Goal: Information Seeking & Learning: Find contact information

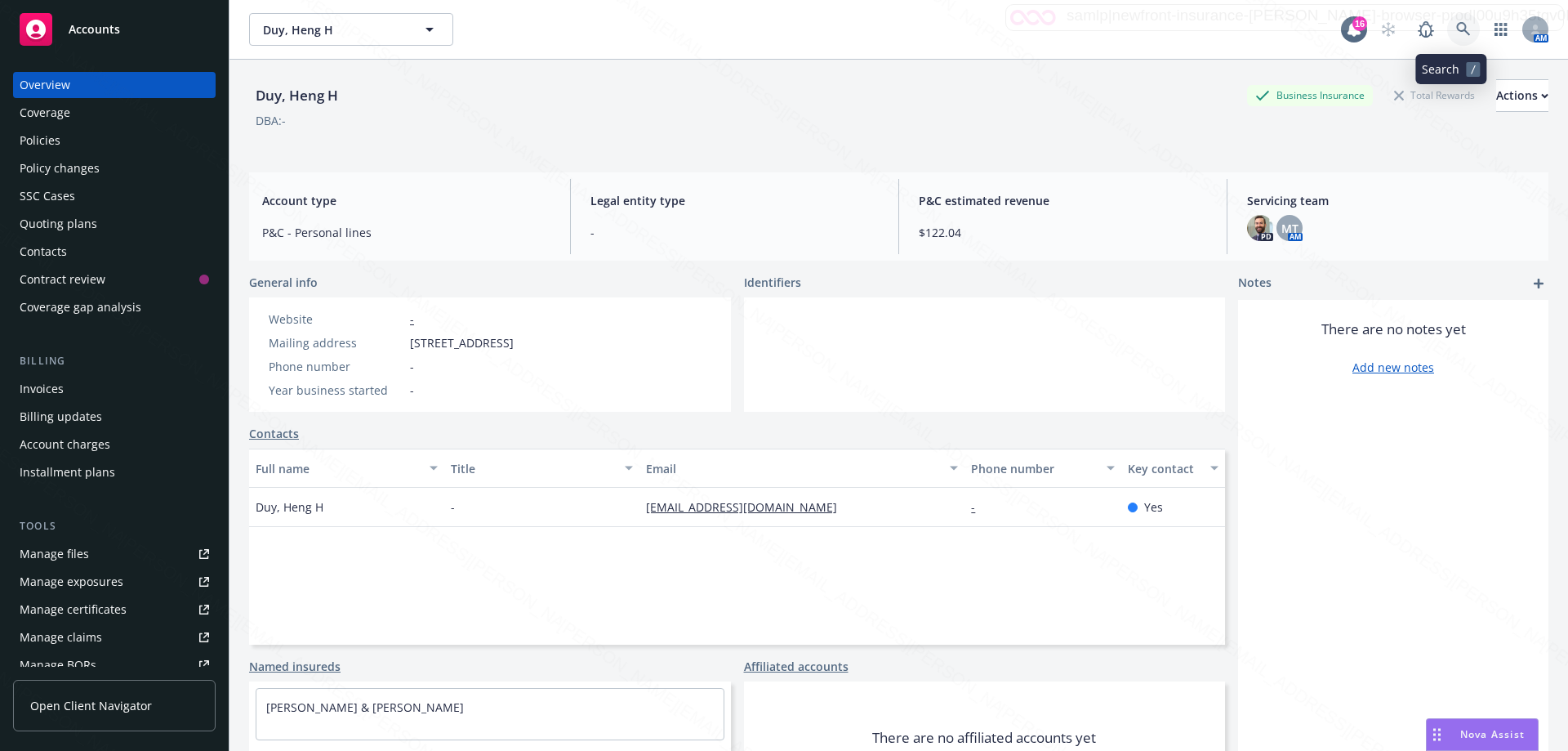
click at [1457, 27] on icon at bounding box center [1463, 29] width 14 height 14
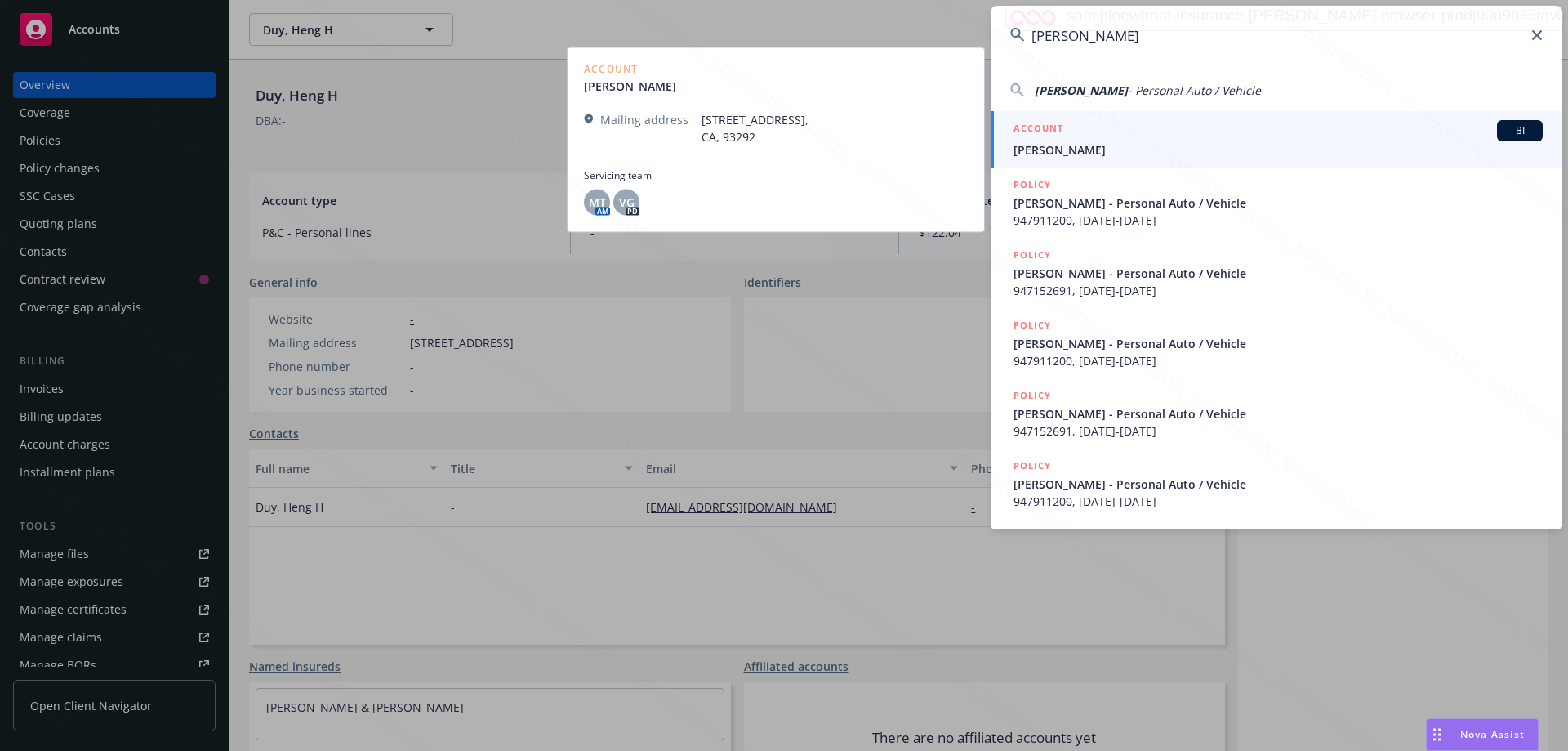
type input "[PERSON_NAME]"
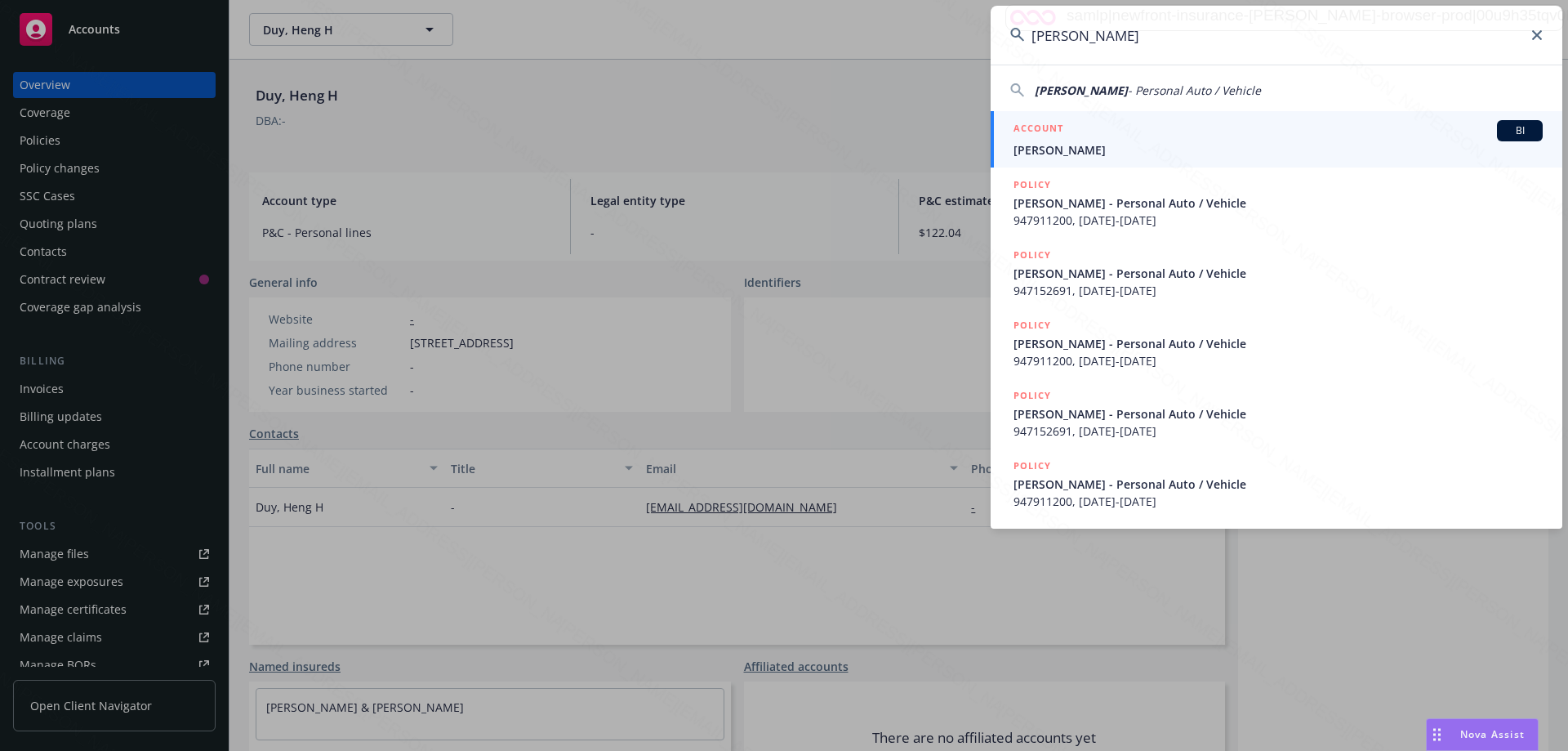
click at [1074, 148] on span "[PERSON_NAME]" at bounding box center [1278, 150] width 530 height 17
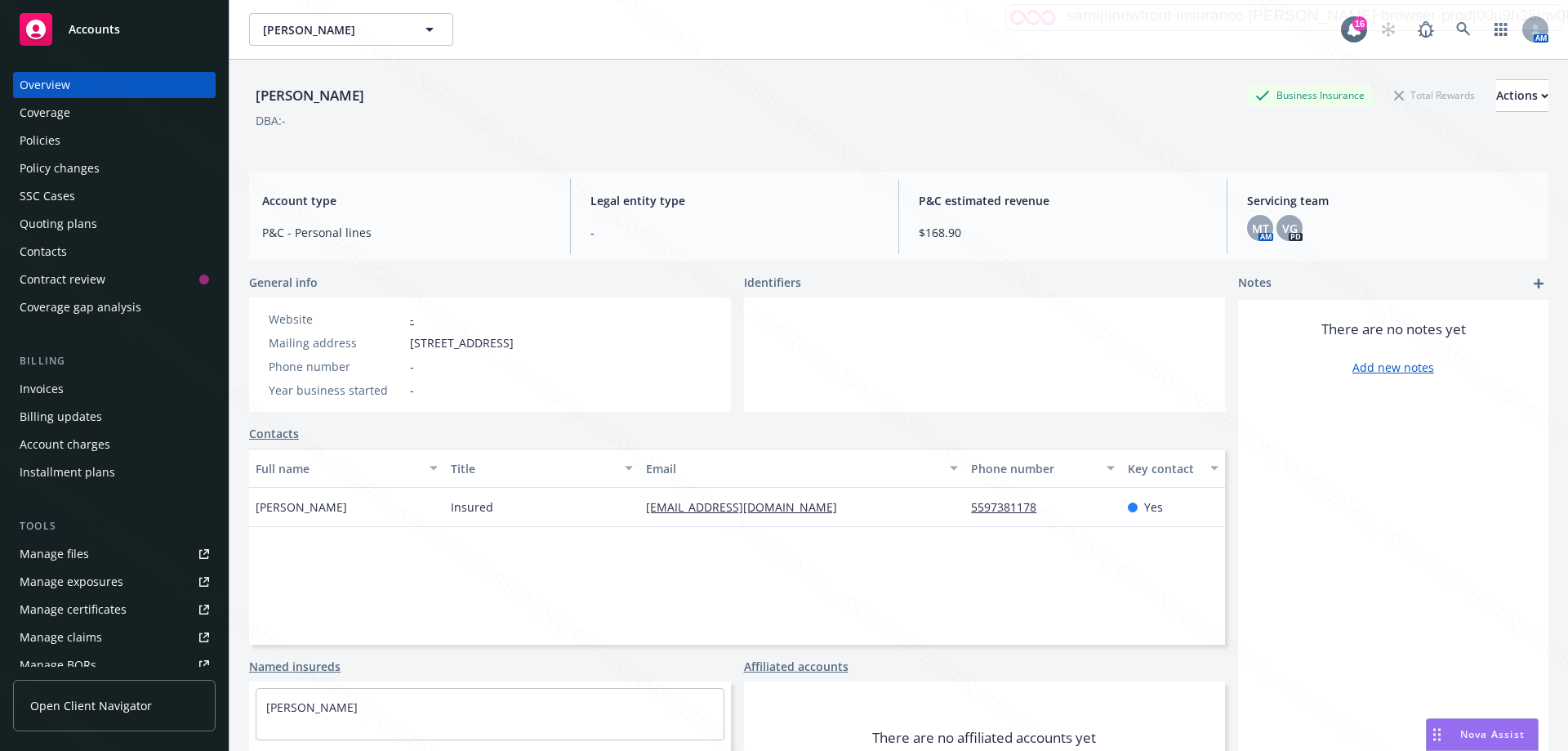
scroll to position [314, 0]
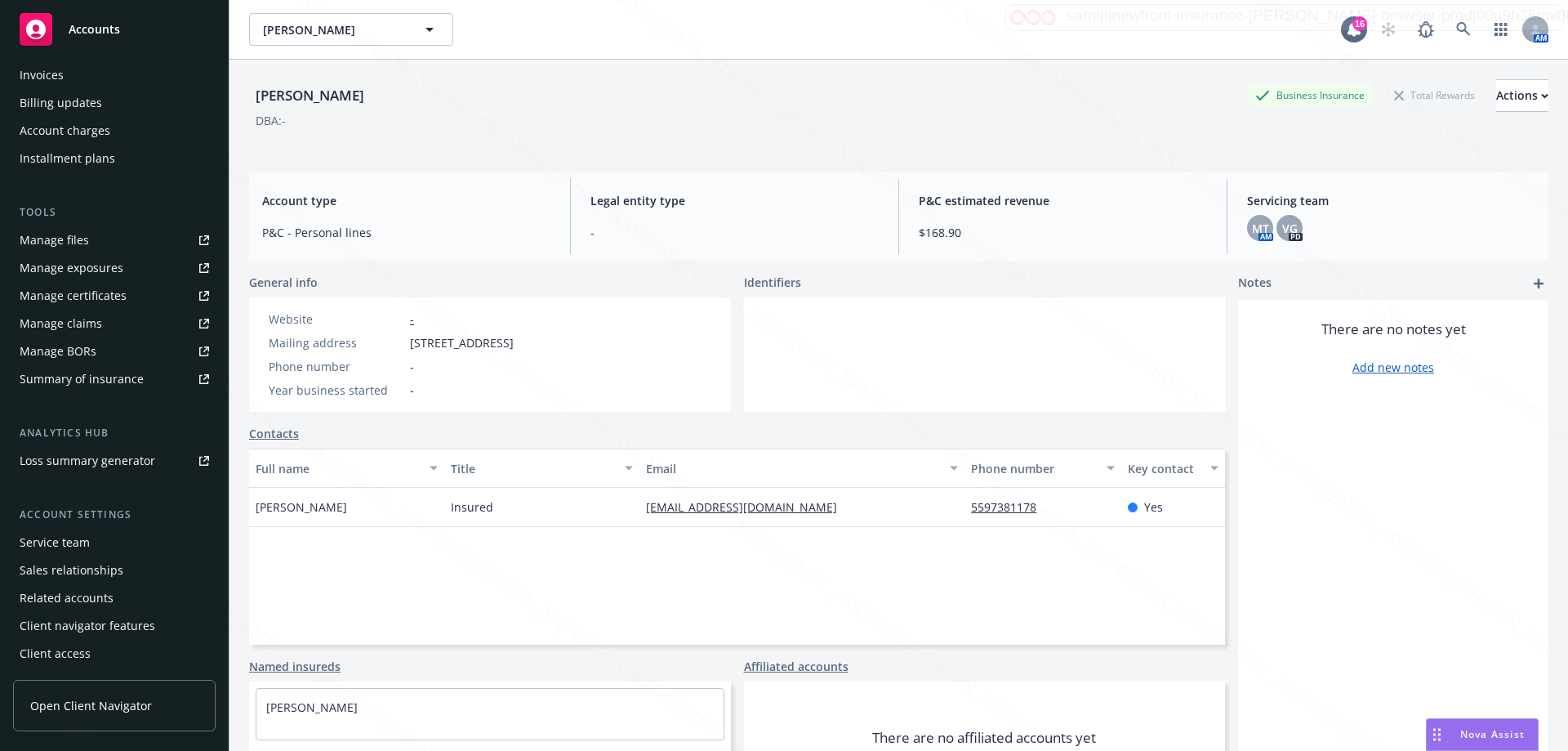
click at [64, 548] on div "Service team" at bounding box center [55, 542] width 70 height 26
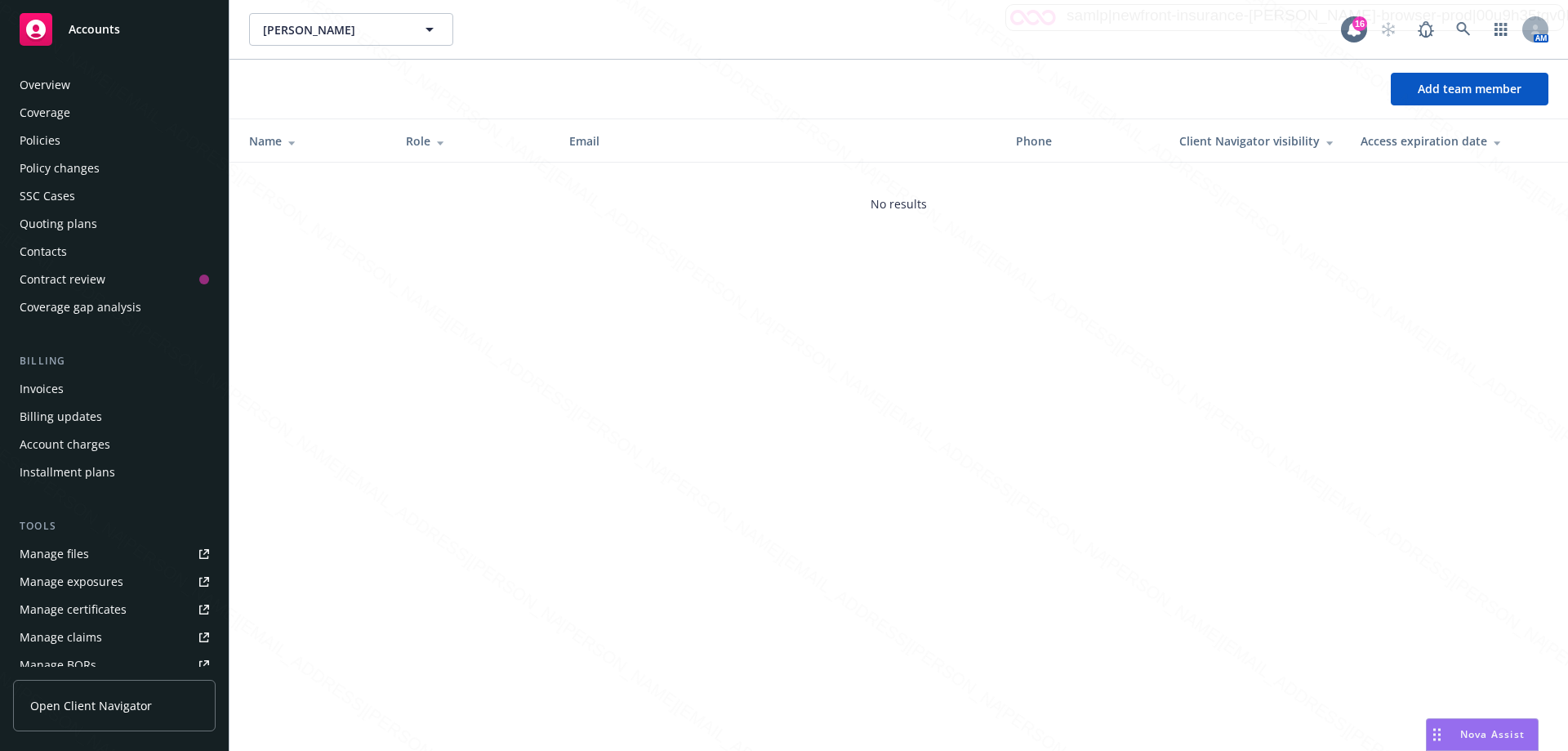
scroll to position [314, 0]
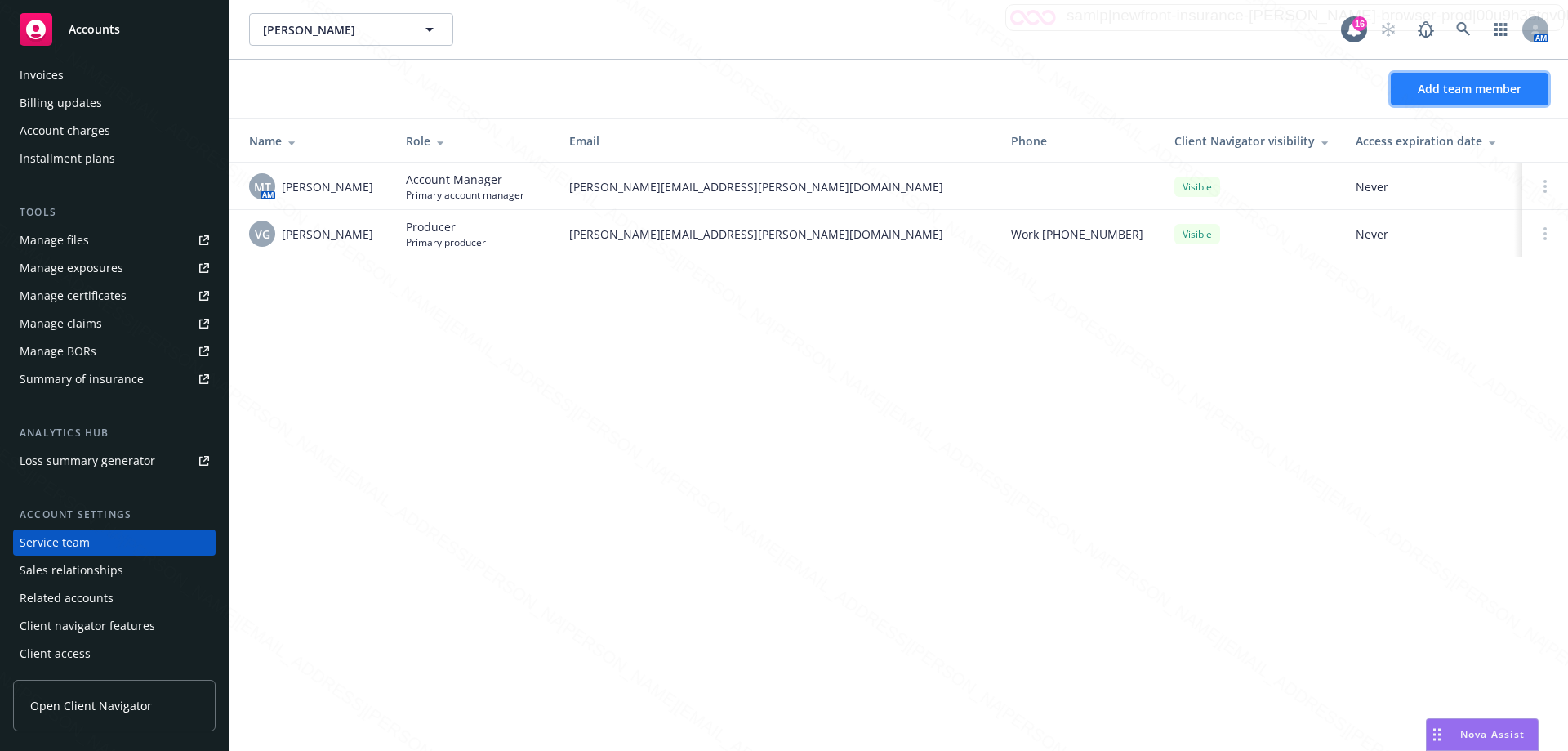
click at [1438, 91] on span "Add team member" at bounding box center [1470, 89] width 104 height 15
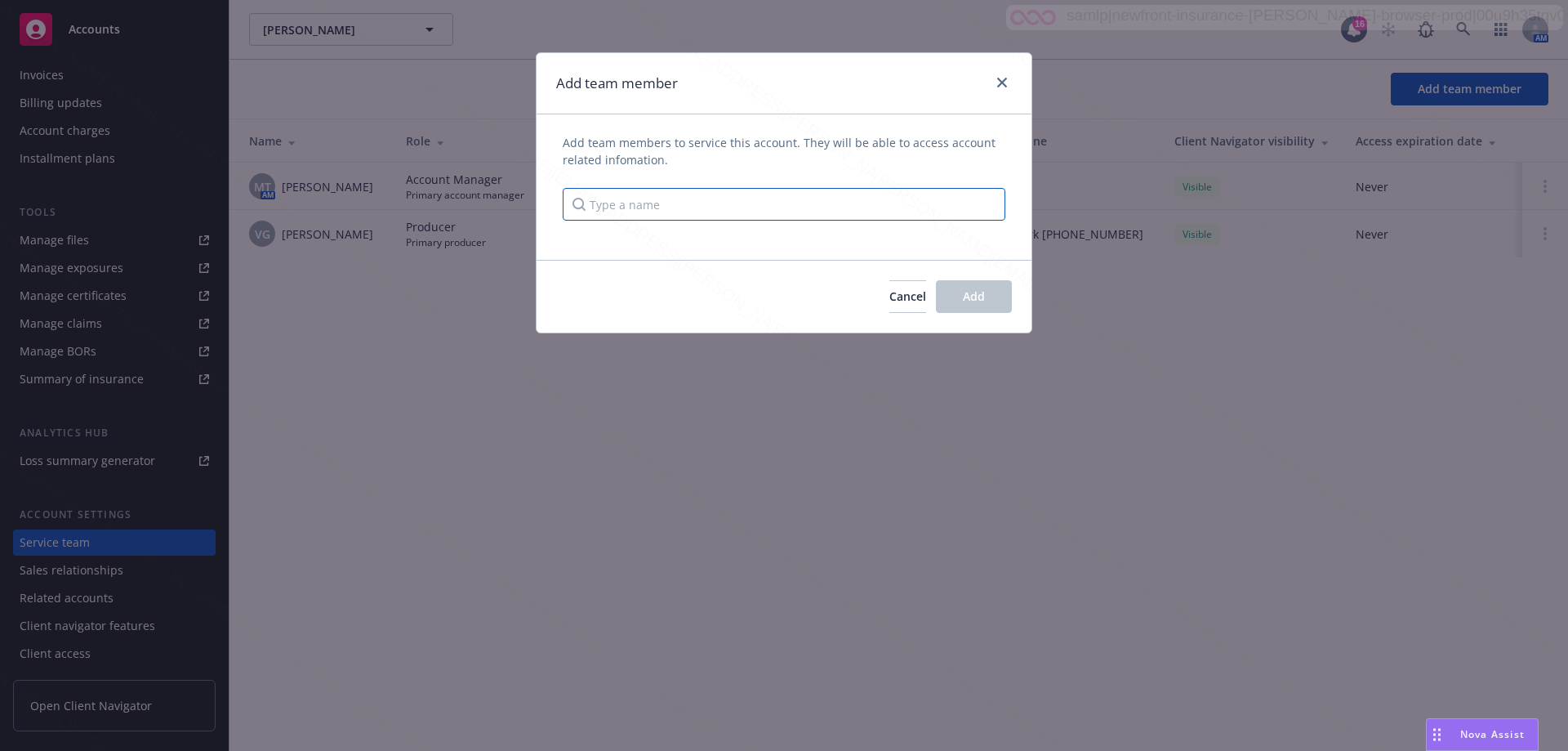
click at [689, 204] on input "Type a name" at bounding box center [784, 204] width 443 height 32
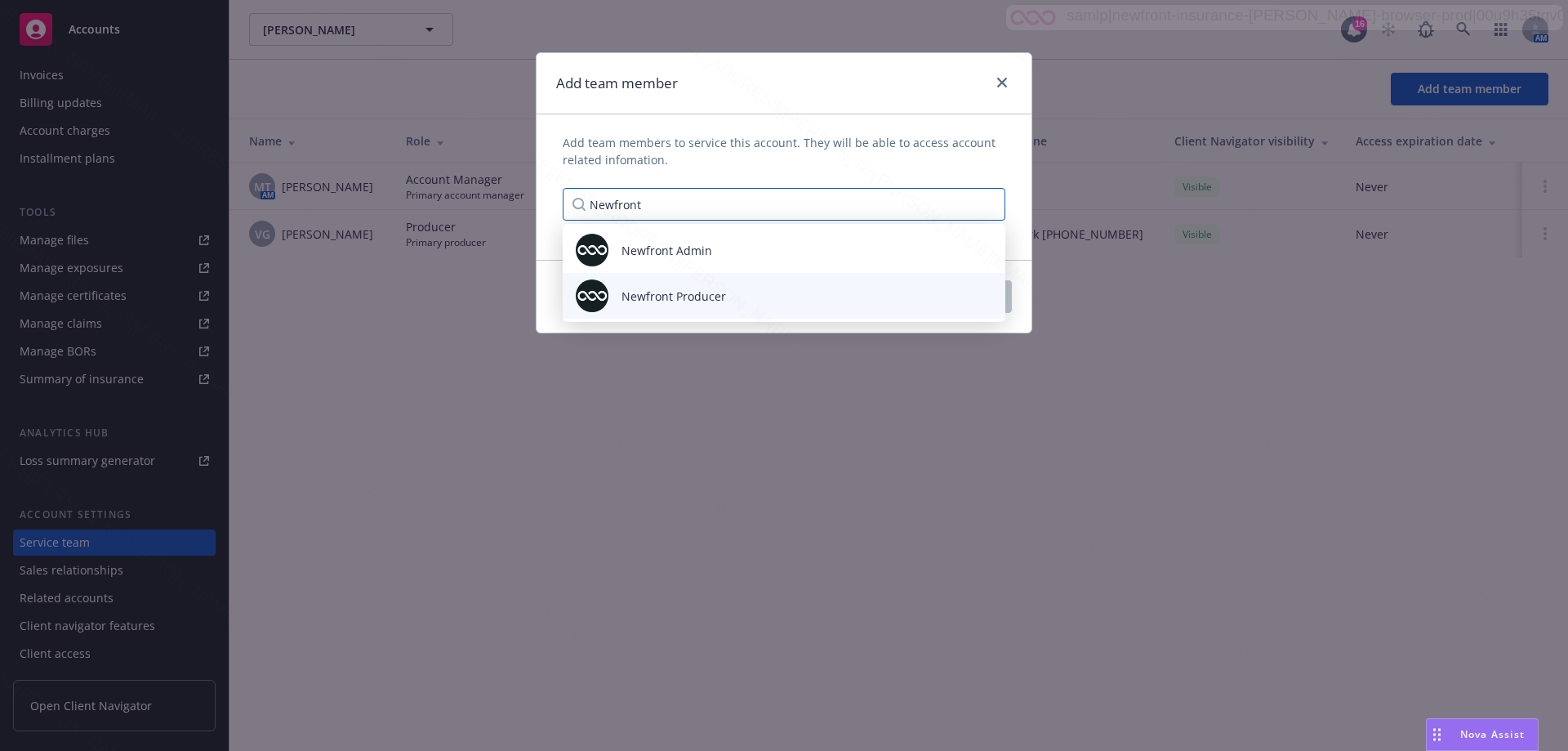
type input "Newfront"
click at [681, 290] on span "Newfront Producer" at bounding box center [674, 296] width 105 height 17
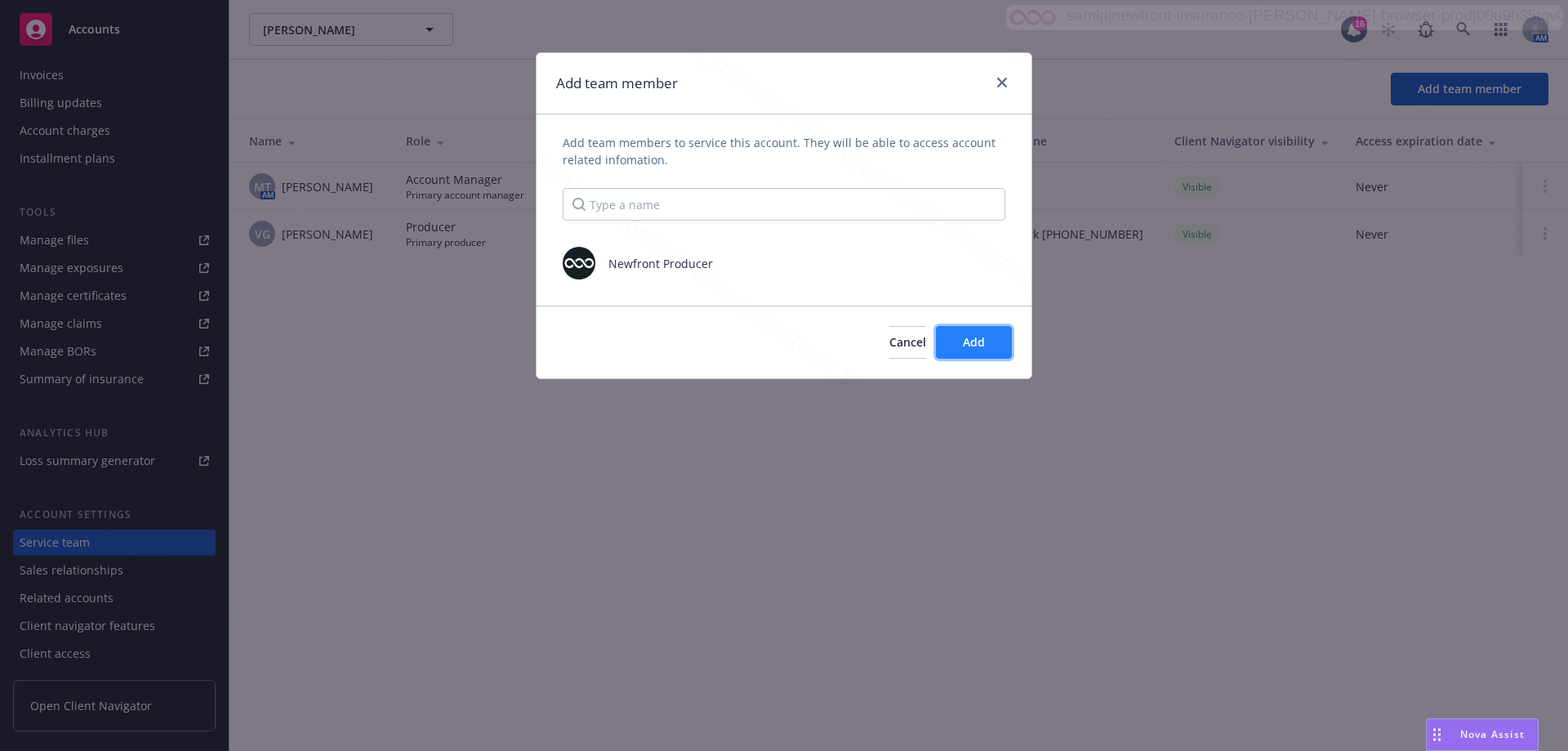
click at [980, 347] on span "Add" at bounding box center [974, 342] width 22 height 15
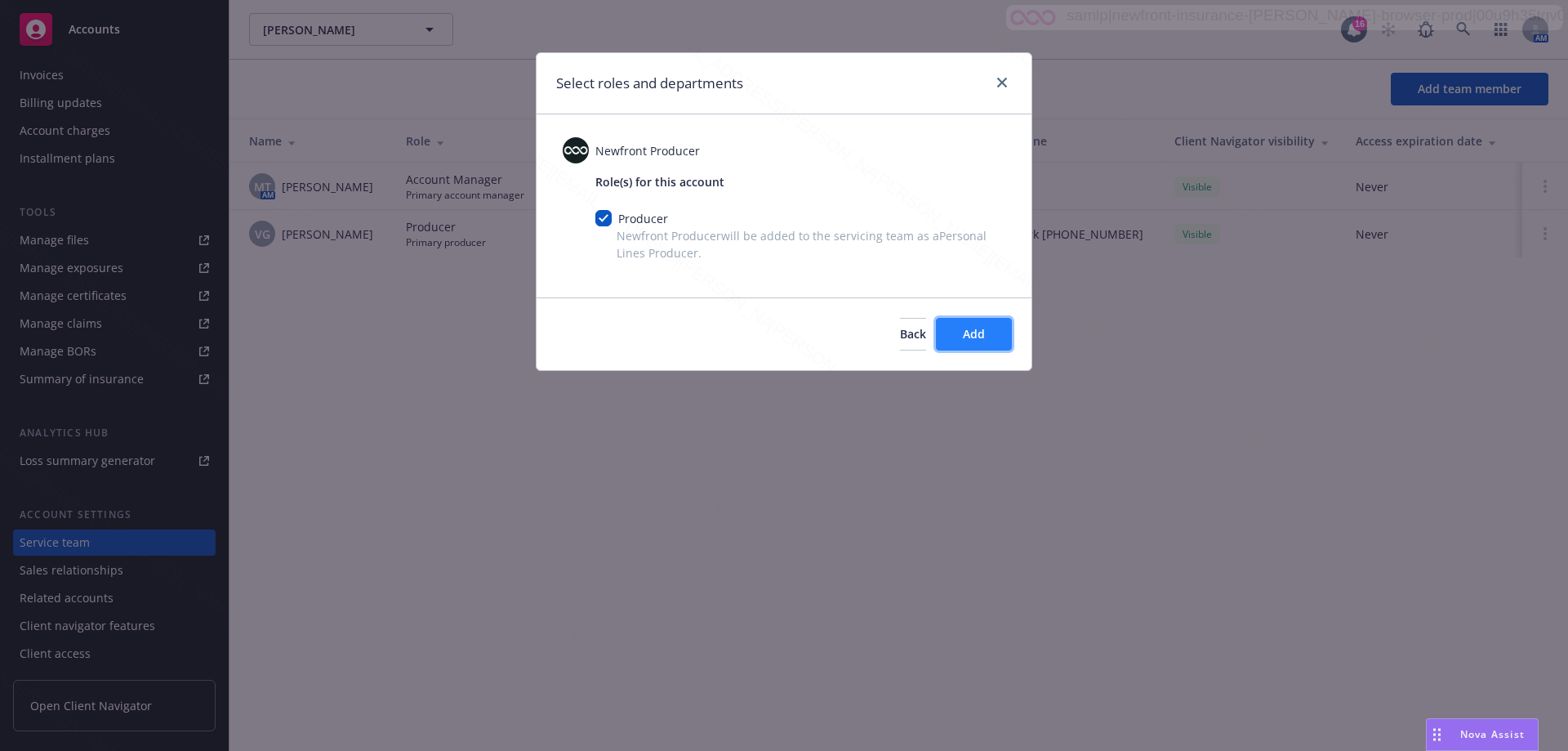
click at [984, 331] on span "Add" at bounding box center [974, 334] width 22 height 15
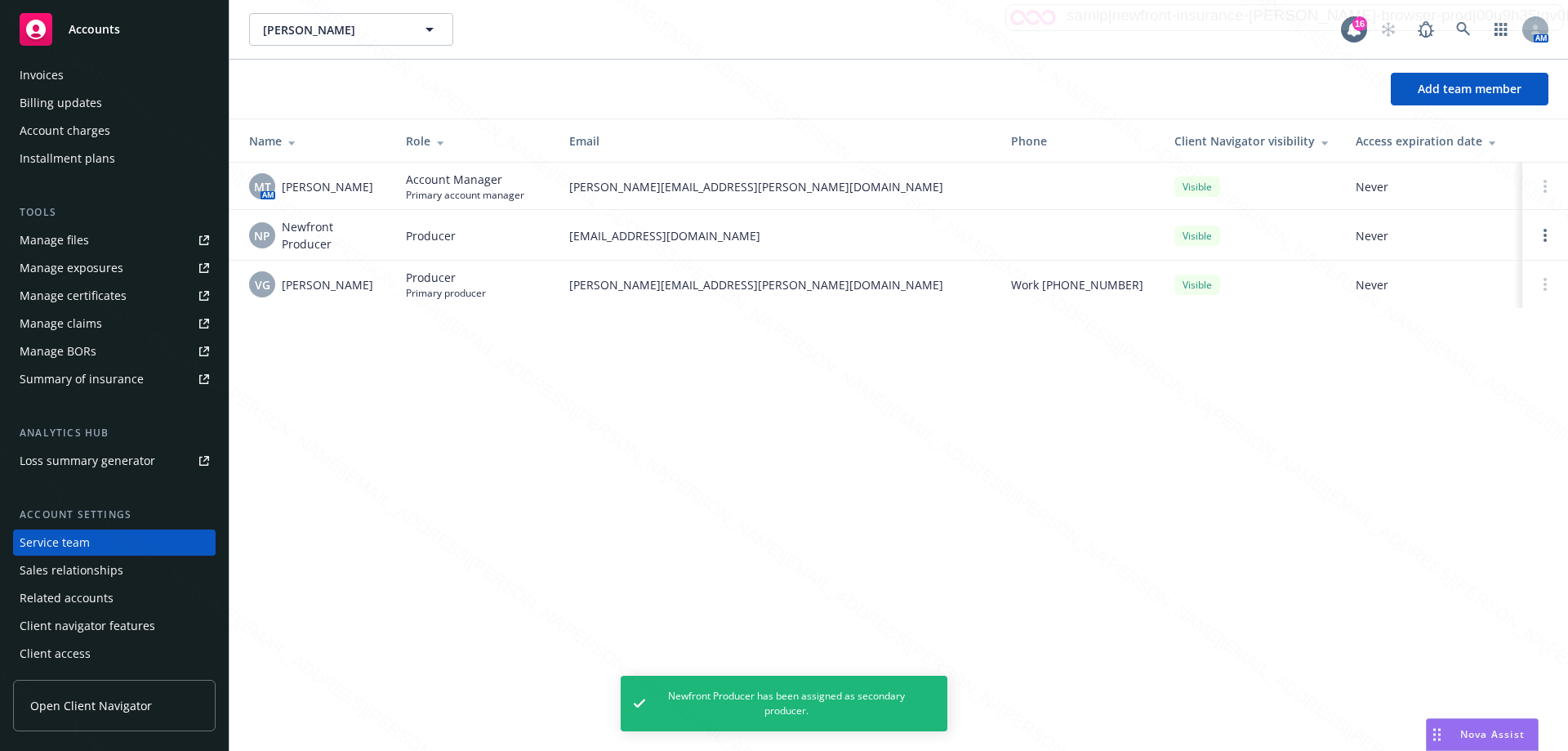
scroll to position [0, 0]
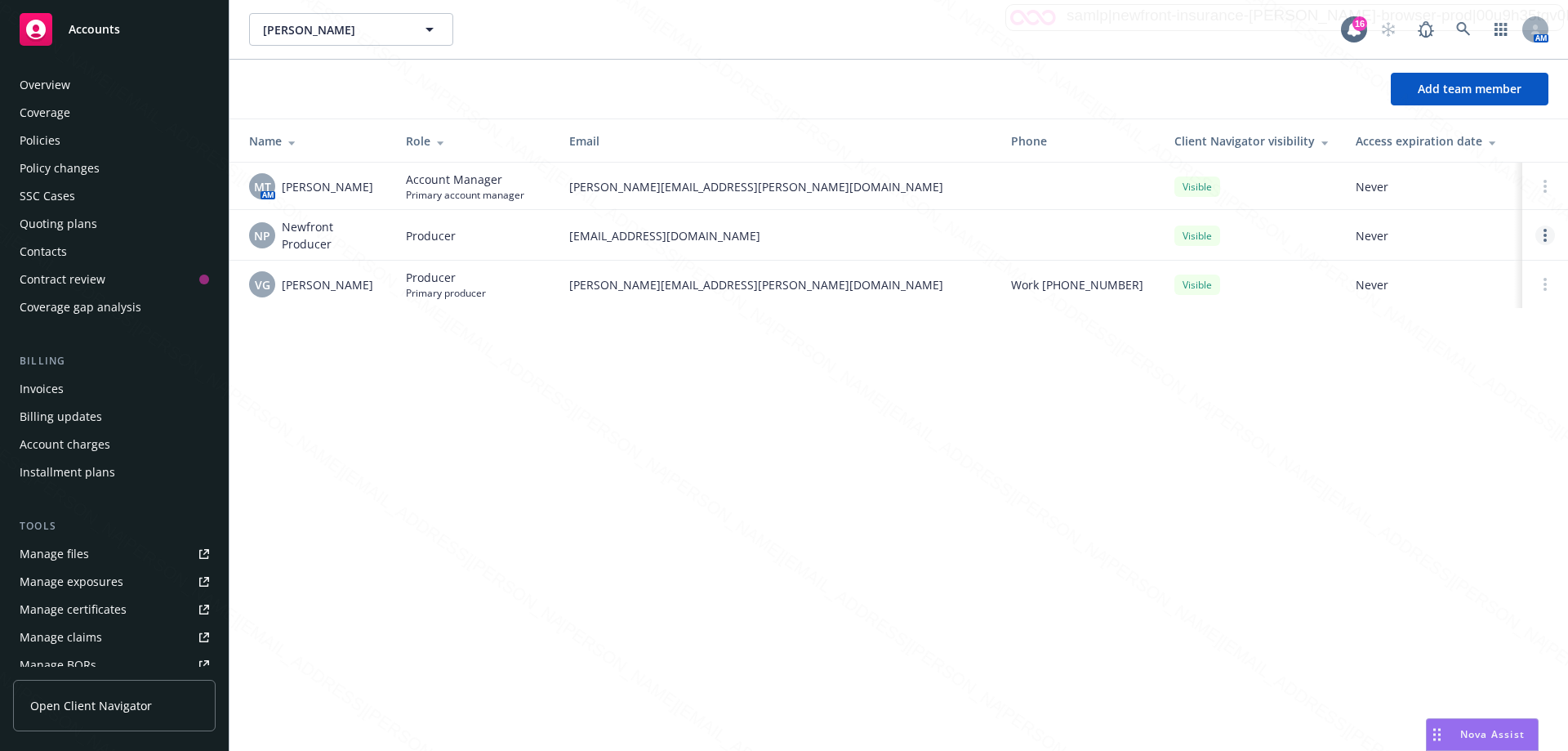
click at [1544, 238] on icon "Open options" at bounding box center [1545, 235] width 3 height 13
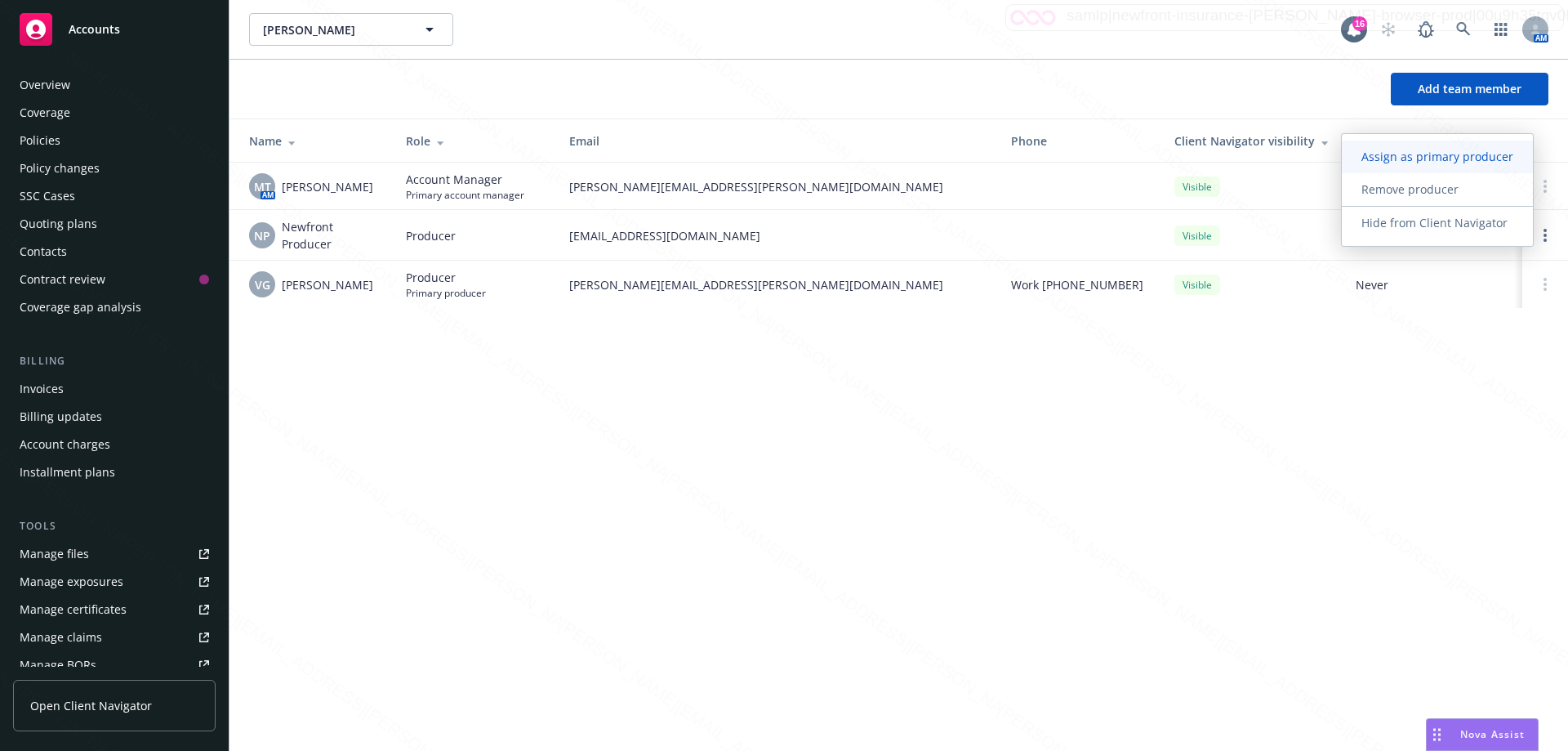
click at [1421, 152] on span "Assign as primary producer" at bounding box center [1437, 156] width 191 height 15
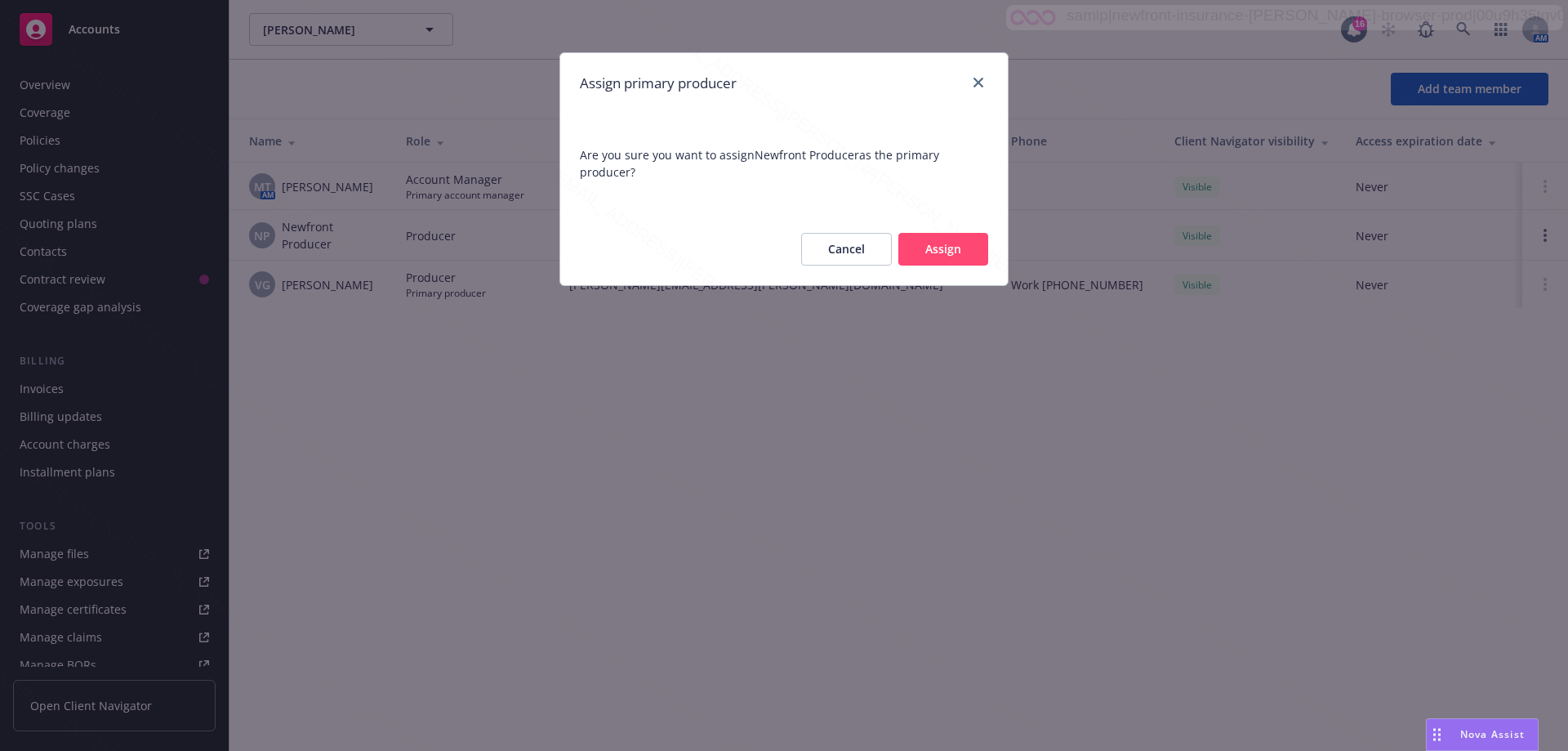
click at [938, 249] on button "Assign" at bounding box center [943, 249] width 90 height 32
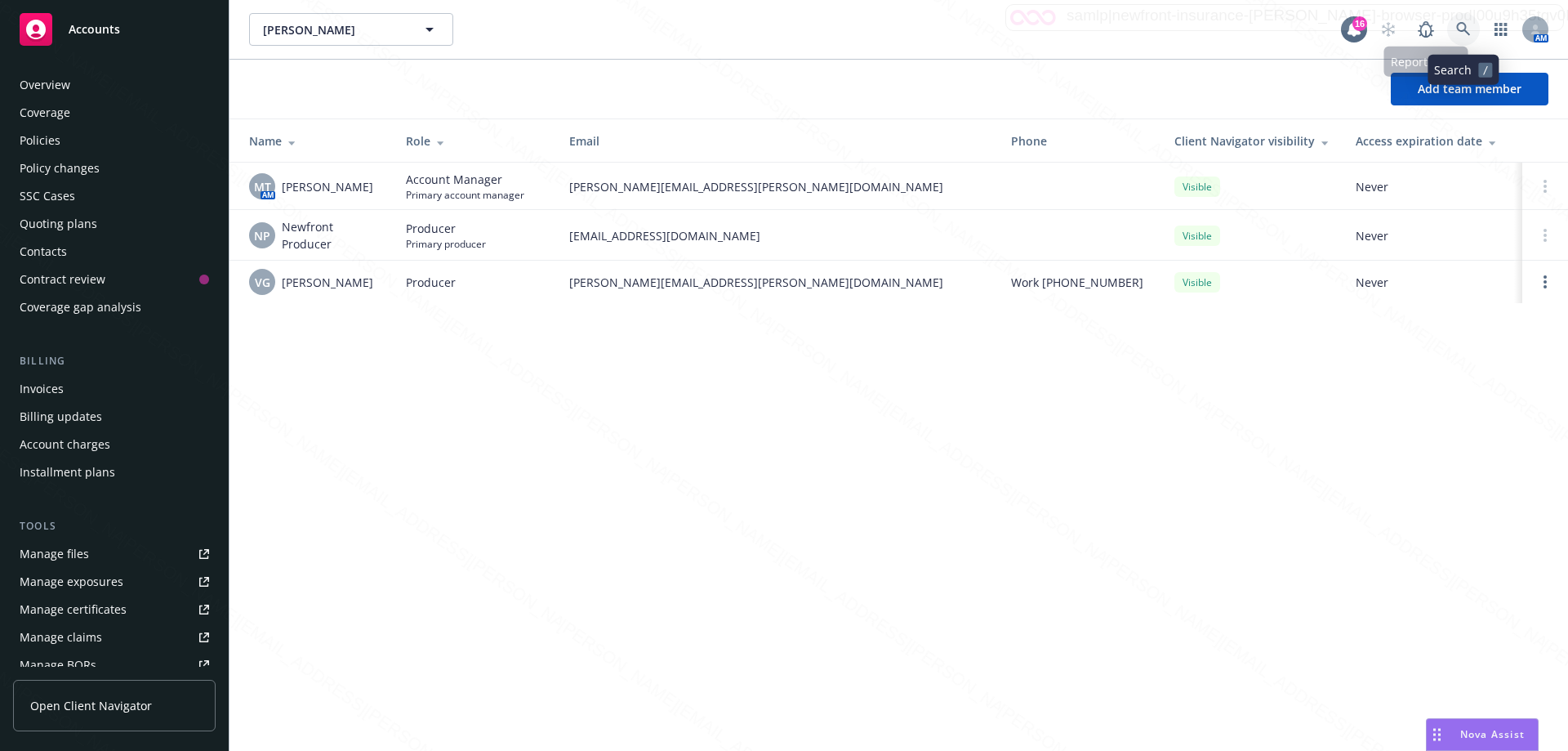
click at [1462, 33] on icon at bounding box center [1463, 29] width 14 height 14
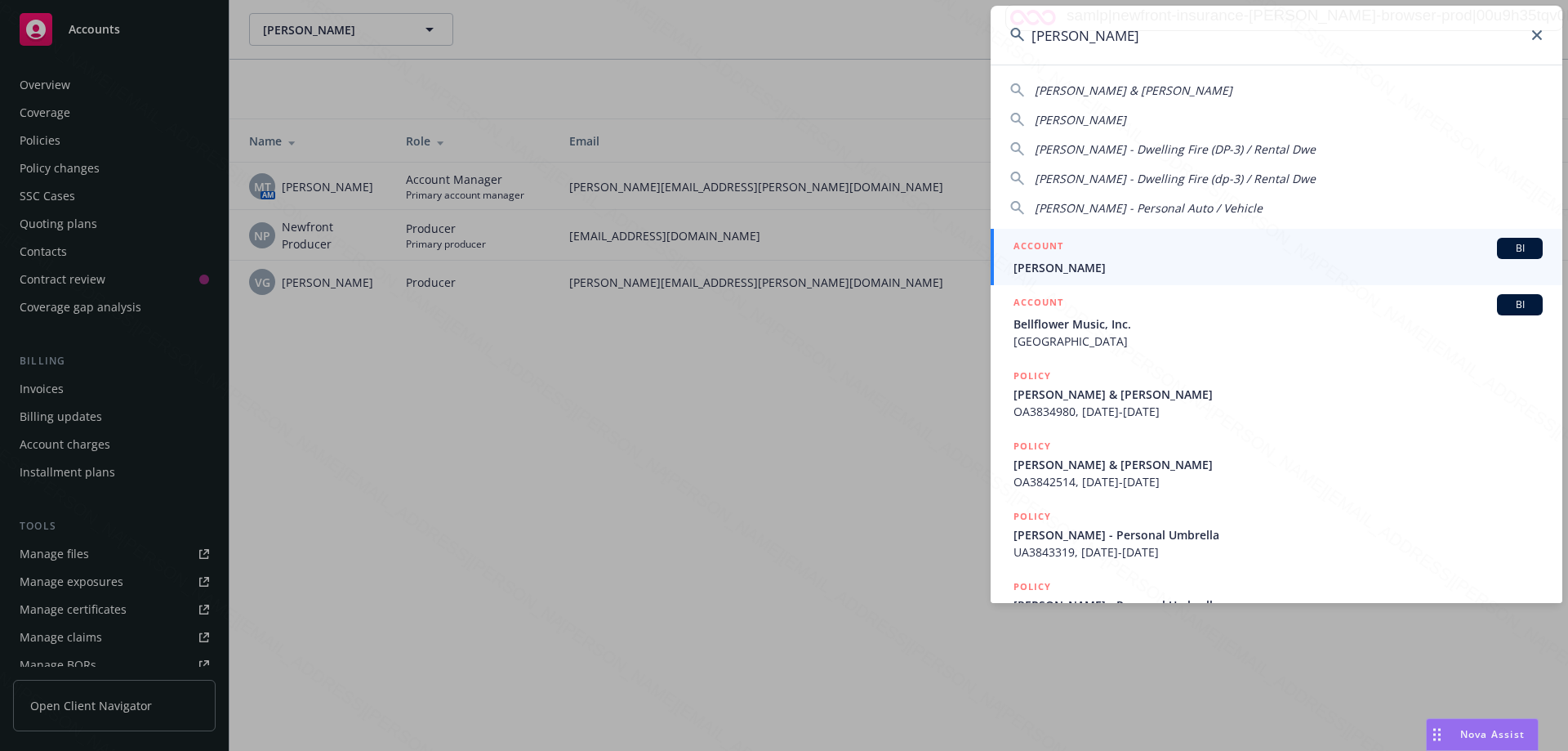
type input "[PERSON_NAME]"
click at [1072, 267] on span "[PERSON_NAME]" at bounding box center [1278, 268] width 530 height 17
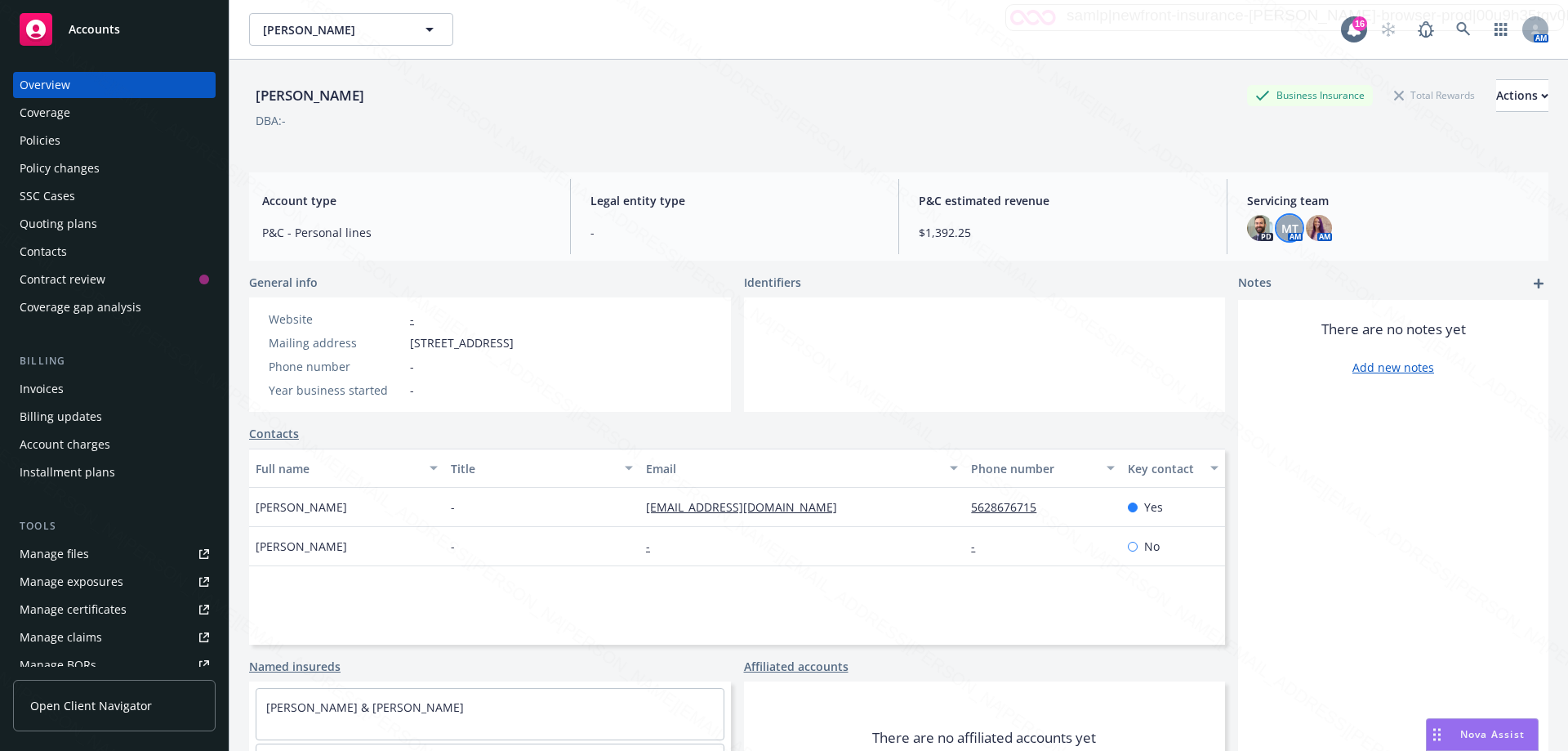
click at [1282, 234] on span "MT" at bounding box center [1290, 229] width 17 height 17
click at [1313, 236] on img at bounding box center [1318, 228] width 26 height 26
click at [59, 141] on div "Policies" at bounding box center [40, 140] width 41 height 26
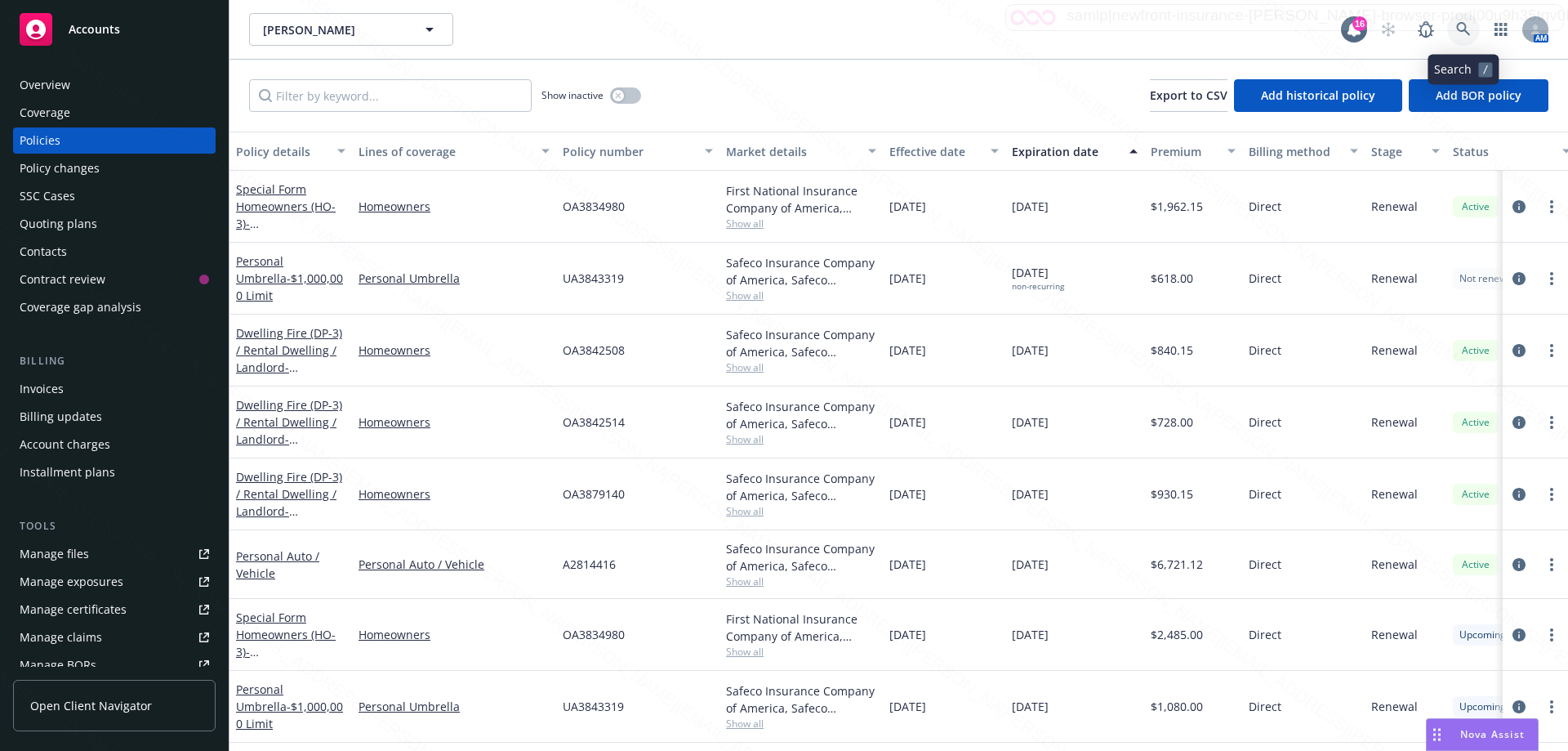
click at [1466, 31] on icon at bounding box center [1463, 29] width 14 height 14
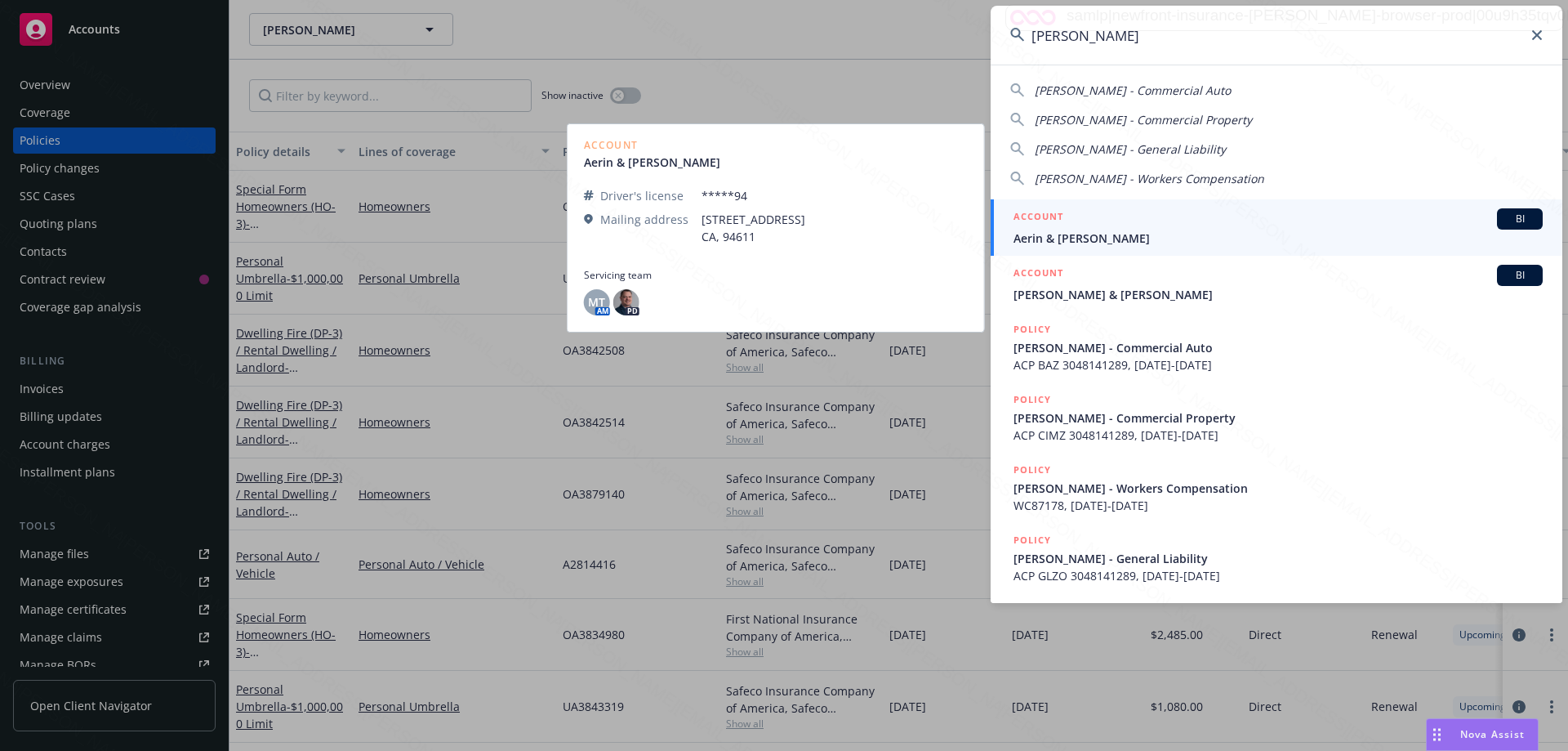
type input "[PERSON_NAME]"
click at [1111, 233] on span "Aerin & [PERSON_NAME]" at bounding box center [1278, 238] width 530 height 17
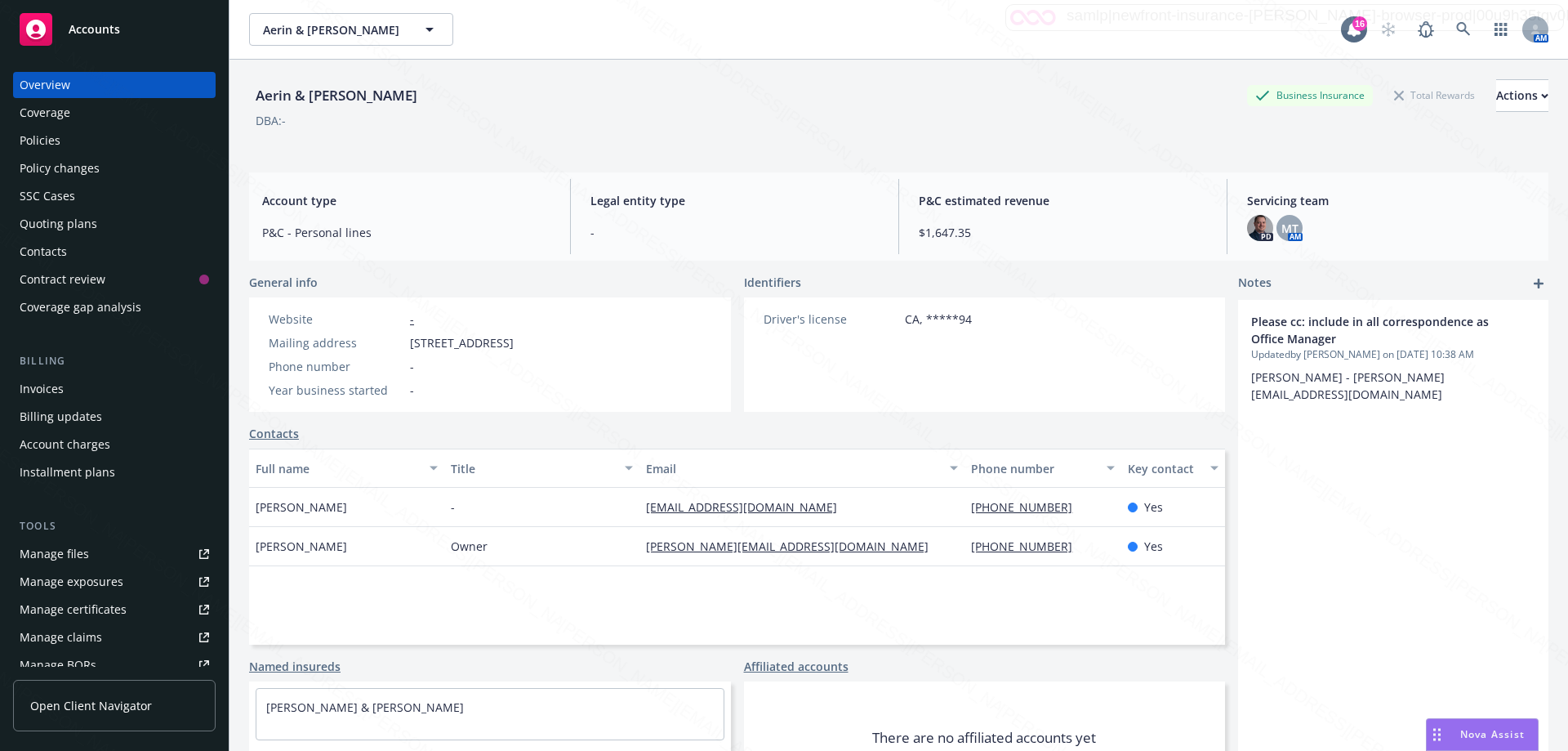
click at [57, 139] on div "Policies" at bounding box center [40, 140] width 41 height 26
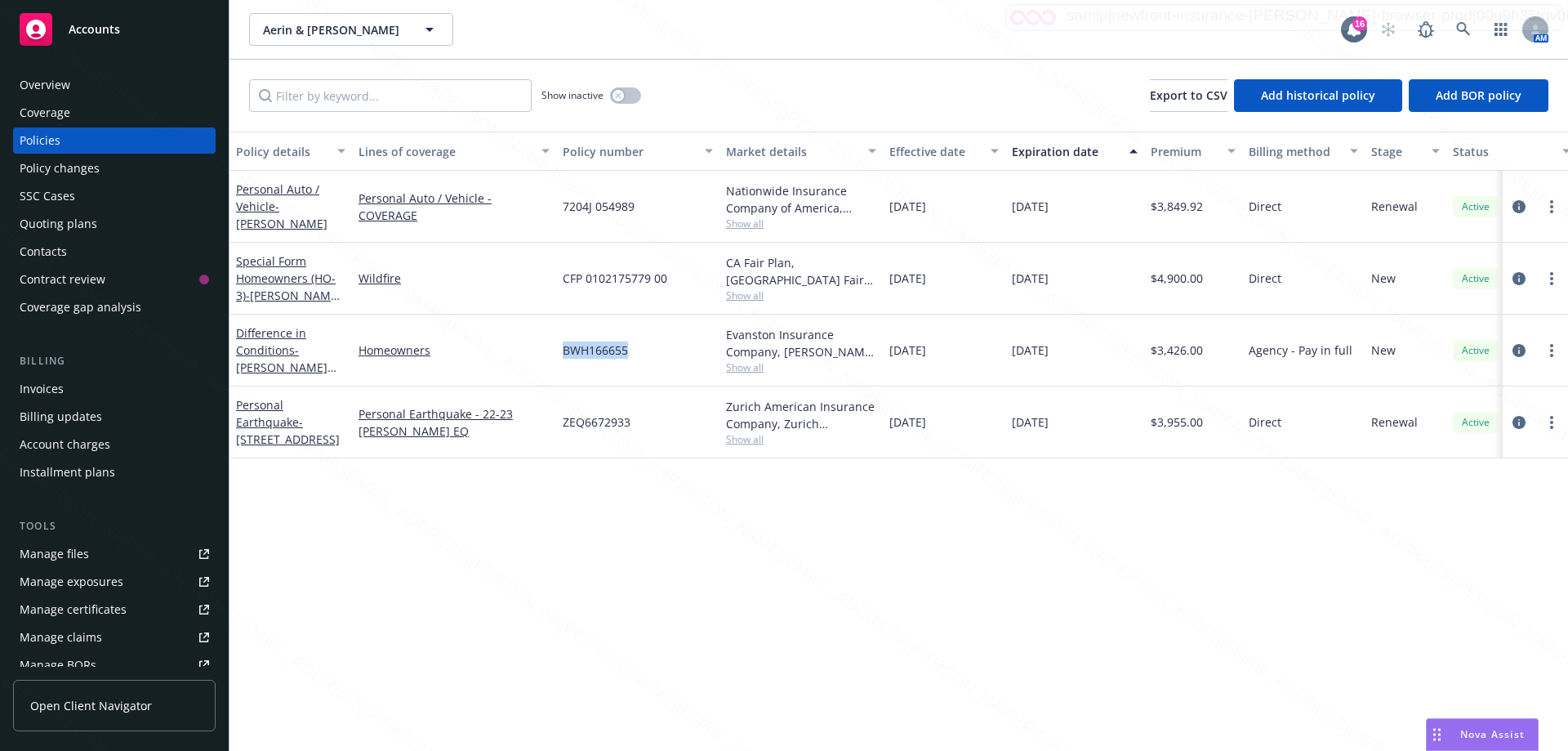
drag, startPoint x: 559, startPoint y: 350, endPoint x: 662, endPoint y: 350, distance: 103.0
click at [662, 350] on div "BWH166655" at bounding box center [637, 350] width 163 height 71
copy span "BWH166655"
click at [91, 95] on div "Overview" at bounding box center [114, 84] width 190 height 26
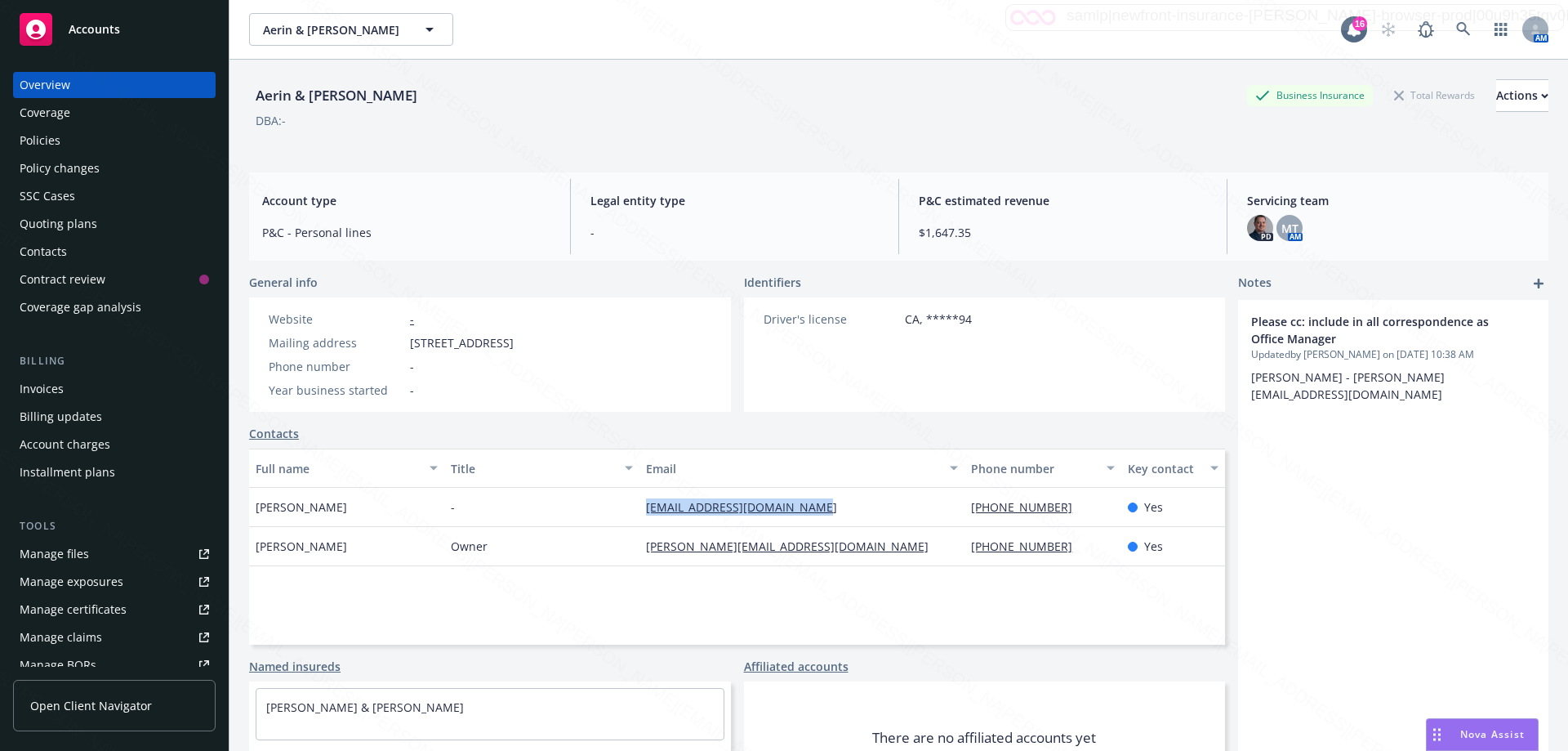
drag, startPoint x: 634, startPoint y: 508, endPoint x: 868, endPoint y: 519, distance: 234.3
click at [868, 519] on div "[EMAIL_ADDRESS][DOMAIN_NAME]" at bounding box center [801, 507] width 325 height 39
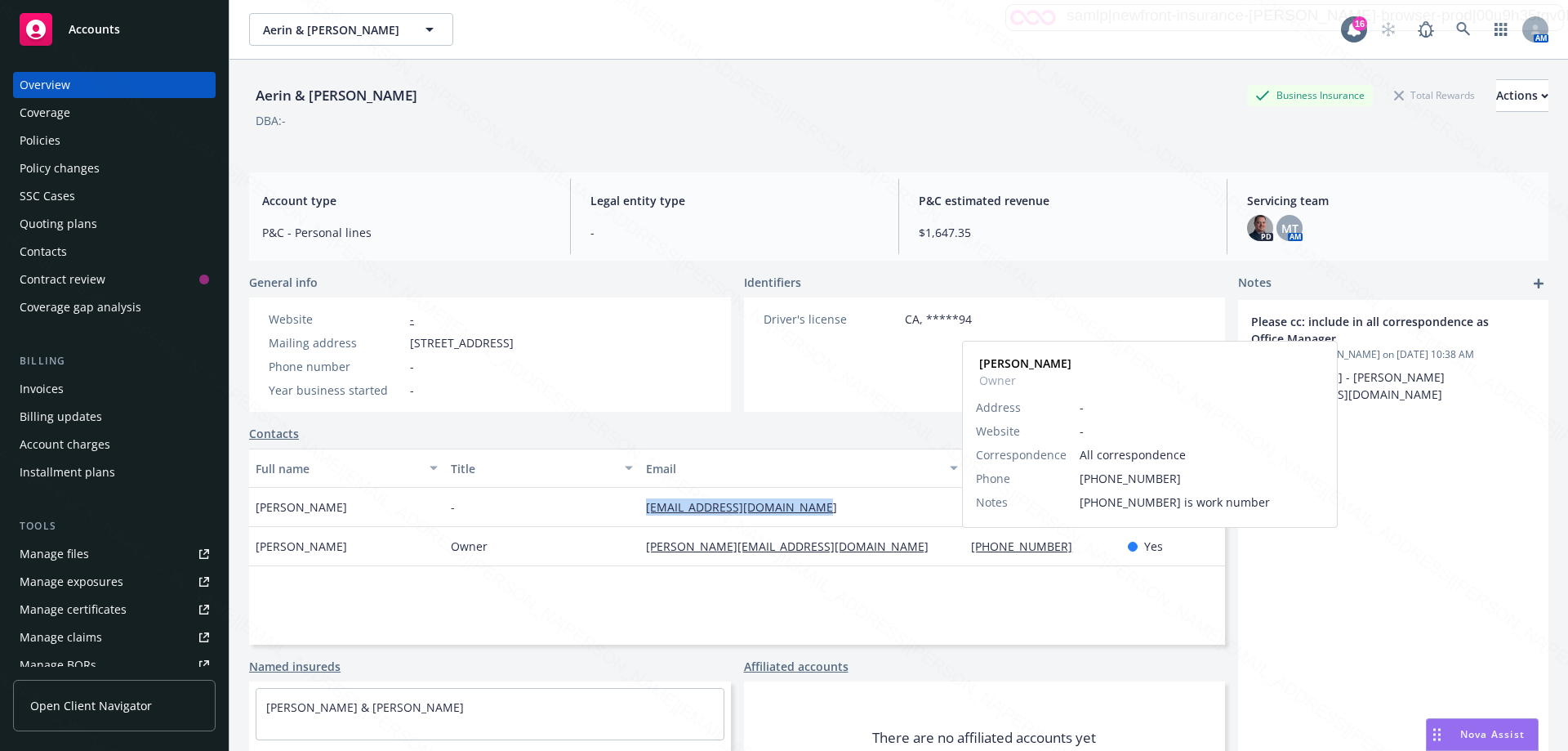
copy link "[EMAIL_ADDRESS][DOMAIN_NAME]"
